Goal: Find specific page/section: Find specific page/section

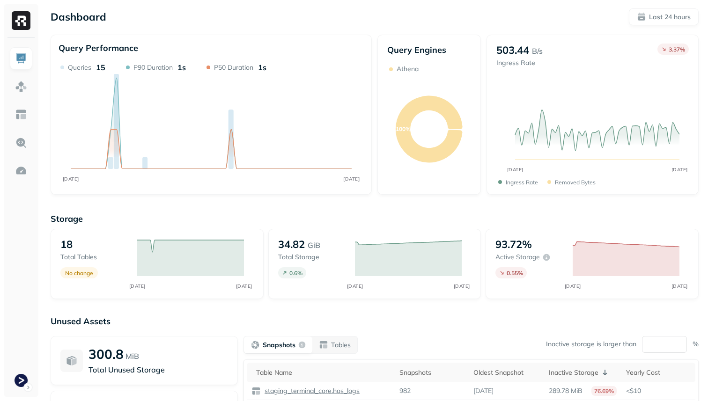
scroll to position [120, 0]
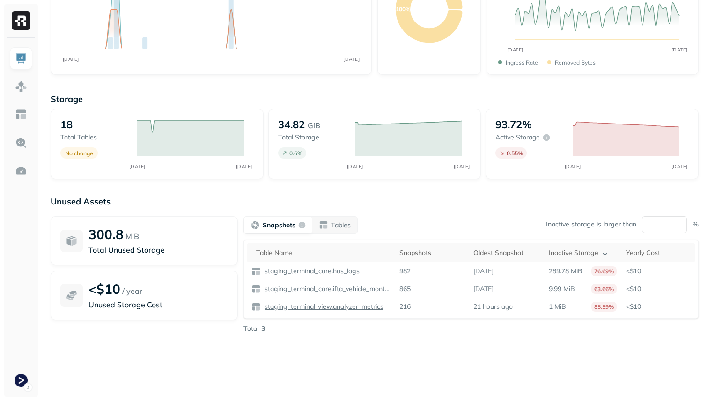
click at [295, 229] on p "Snapshots" at bounding box center [279, 225] width 33 height 9
click at [328, 228] on div "Tables" at bounding box center [335, 225] width 32 height 9
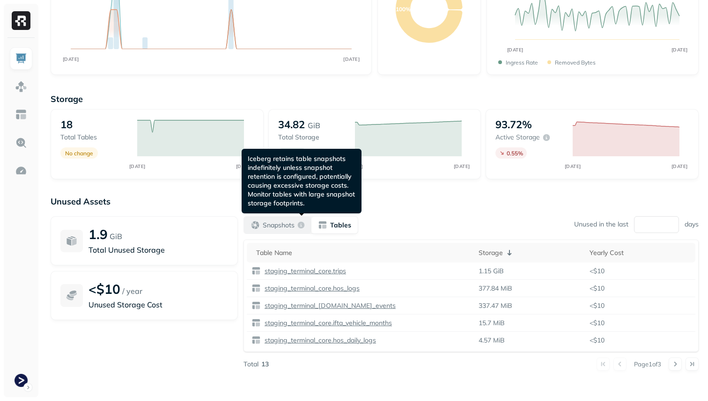
click at [305, 225] on div "button" at bounding box center [300, 224] width 7 height 7
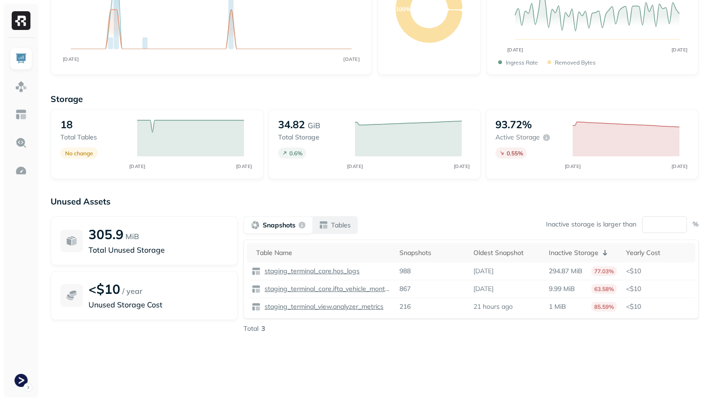
click at [327, 224] on div "Tables" at bounding box center [335, 225] width 32 height 9
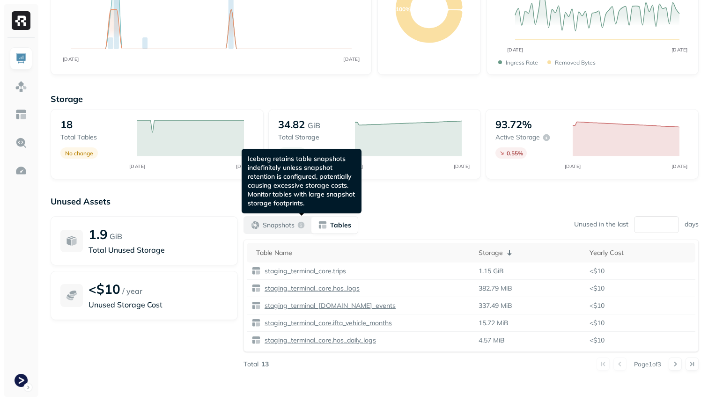
click at [296, 226] on div "Snapshots" at bounding box center [277, 225] width 54 height 9
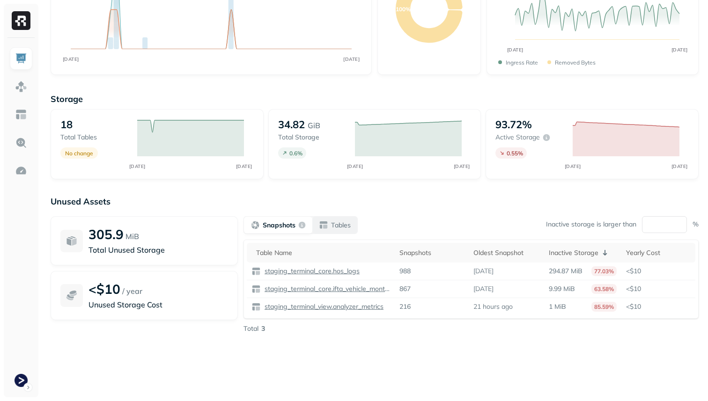
click at [326, 226] on div "Tables" at bounding box center [335, 225] width 32 height 9
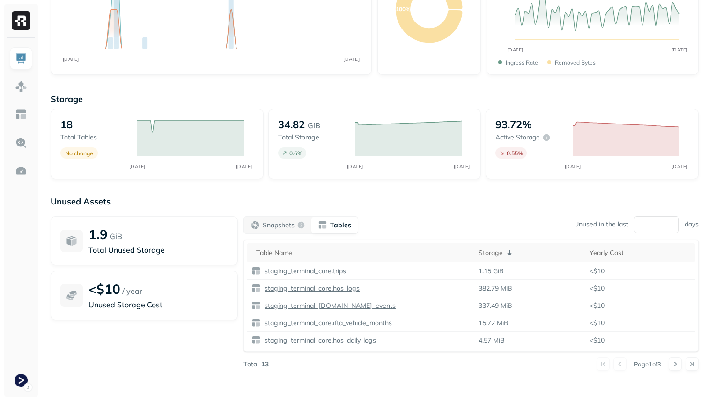
scroll to position [0, 0]
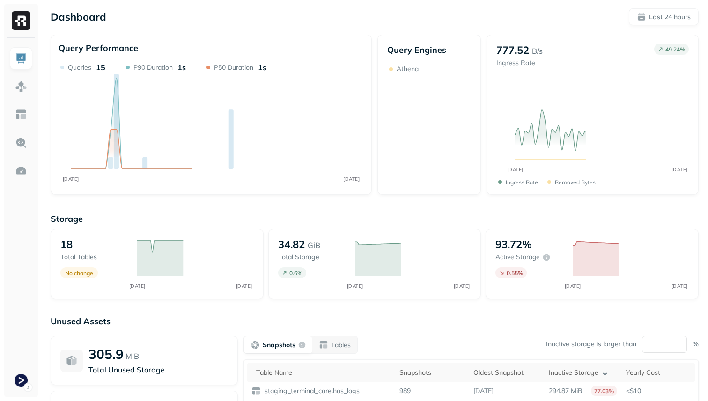
click at [34, 93] on div at bounding box center [21, 218] width 35 height 360
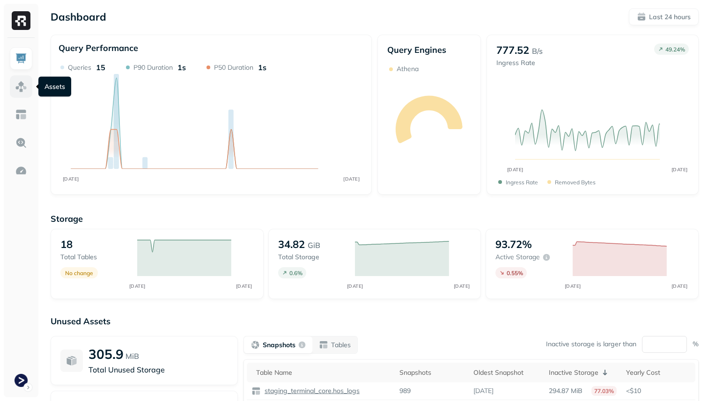
click at [29, 93] on link at bounding box center [21, 86] width 22 height 22
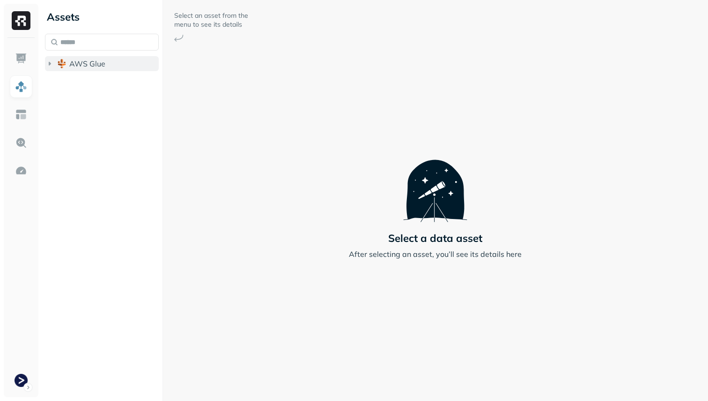
click at [89, 67] on span "AWS Glue" at bounding box center [87, 63] width 36 height 9
click at [94, 87] on button "staging_terminal_core" at bounding box center [106, 81] width 105 height 15
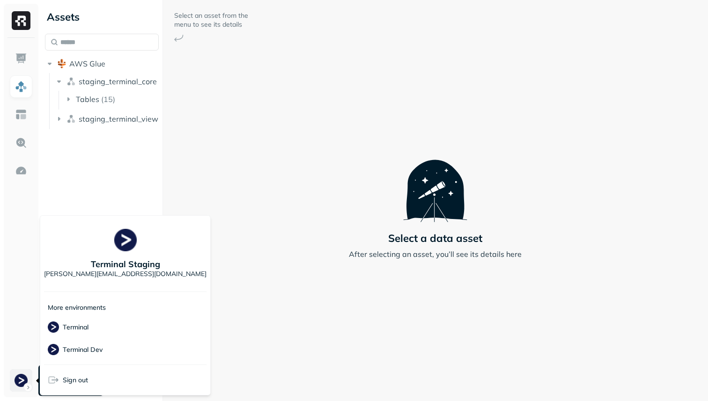
click at [22, 380] on html "Assets AWS Glue staging_terminal_core Tables ( 15 ) staging_terminal_view Selec…" at bounding box center [354, 200] width 708 height 401
click at [80, 352] on p "Terminal Dev" at bounding box center [83, 350] width 40 height 9
